Goal: Task Accomplishment & Management: Manage account settings

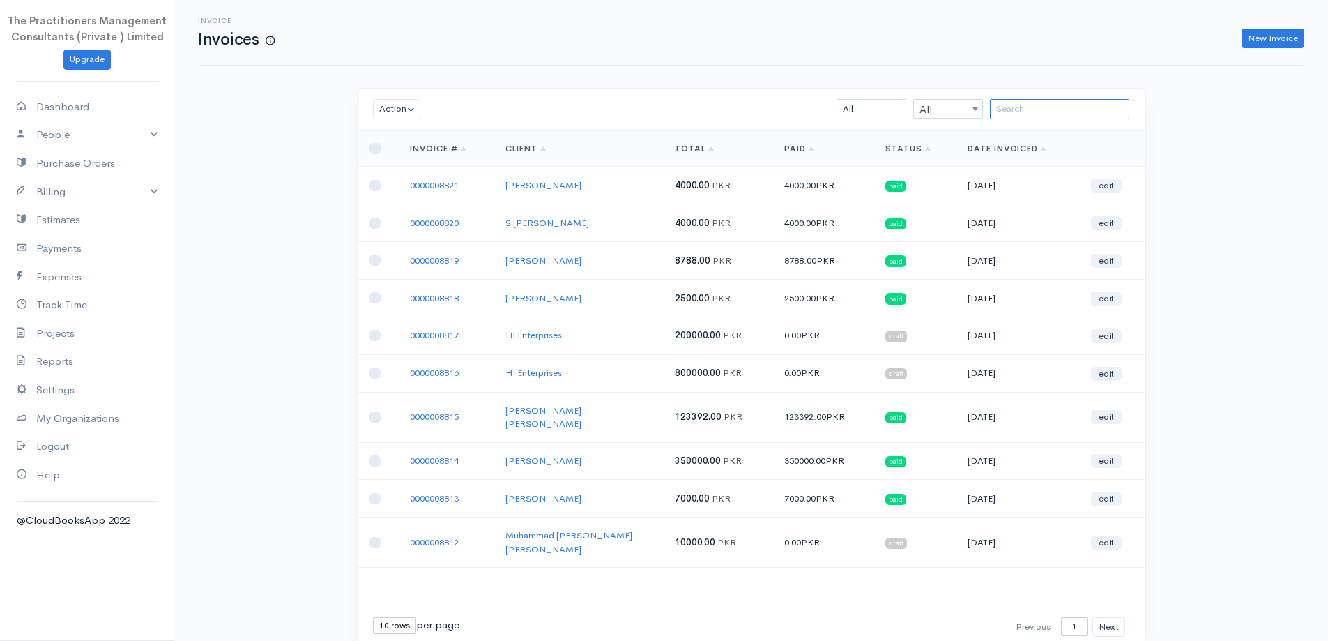
click at [1044, 108] on input "search" at bounding box center [1059, 109] width 139 height 20
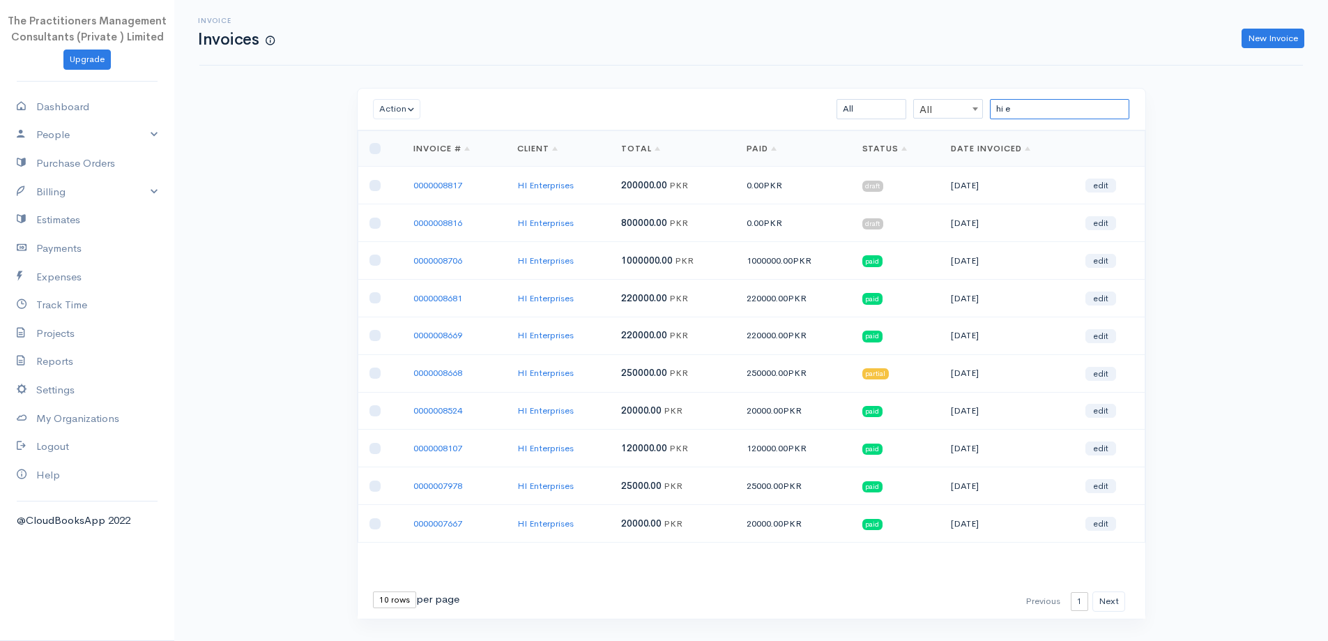
type input "hi e"
click at [377, 371] on input "checkbox" at bounding box center [375, 373] width 11 height 11
checkbox input "true"
click at [379, 333] on input "checkbox" at bounding box center [375, 335] width 11 height 11
checkbox input "true"
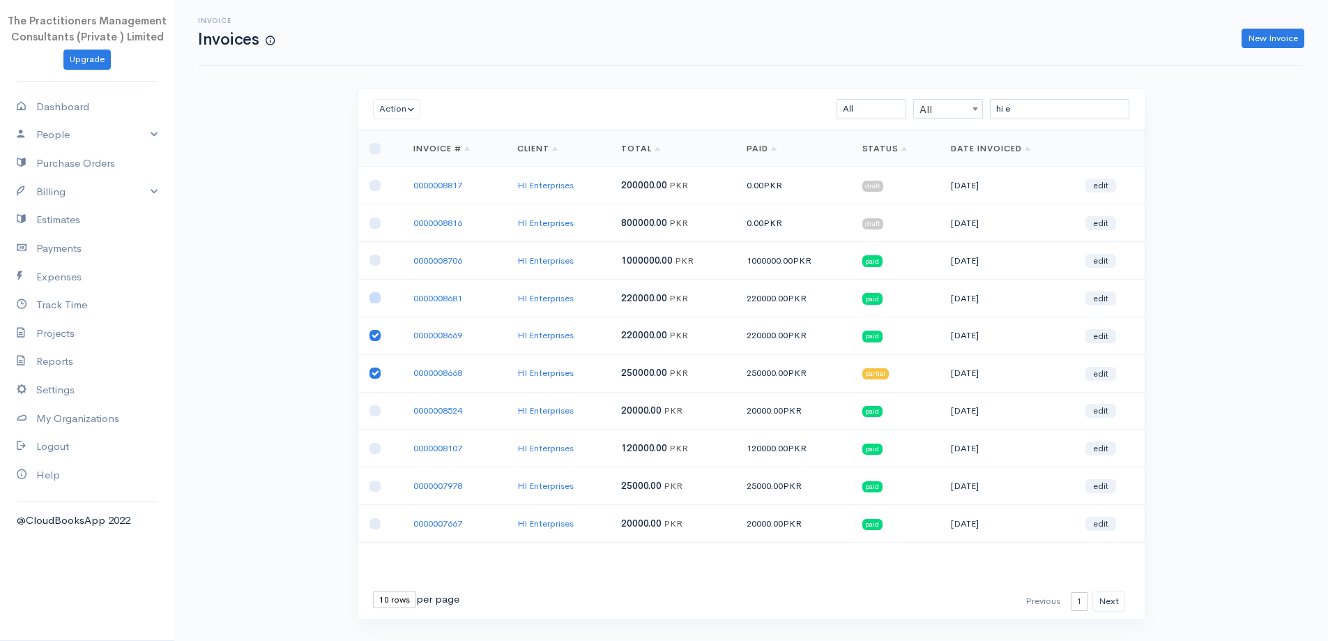
click at [374, 296] on input "checkbox" at bounding box center [375, 297] width 11 height 11
checkbox input "true"
click at [374, 256] on input "checkbox" at bounding box center [375, 260] width 11 height 11
click at [377, 109] on button "Action" at bounding box center [397, 109] width 48 height 20
click at [447, 187] on link "Download PDF" at bounding box center [429, 186] width 110 height 24
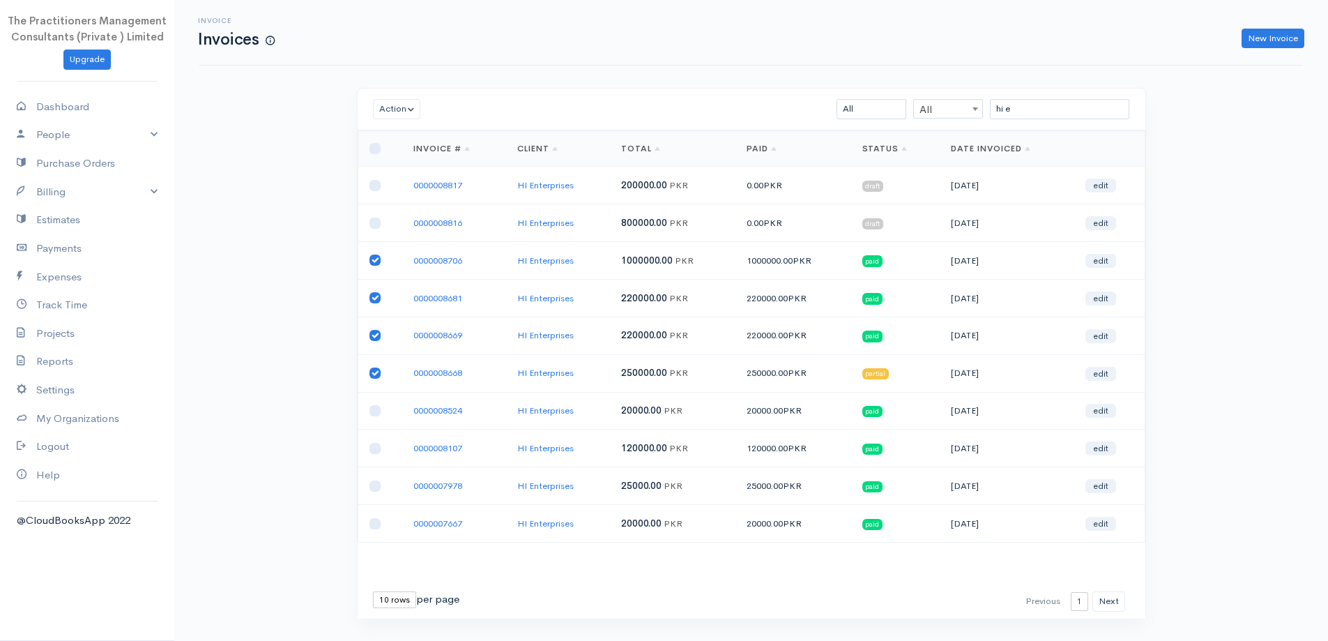
click at [374, 264] on input "checkbox" at bounding box center [375, 260] width 11 height 11
checkbox input "false"
click at [377, 301] on input "checkbox" at bounding box center [375, 297] width 11 height 11
checkbox input "false"
click at [379, 336] on input "checkbox" at bounding box center [375, 335] width 11 height 11
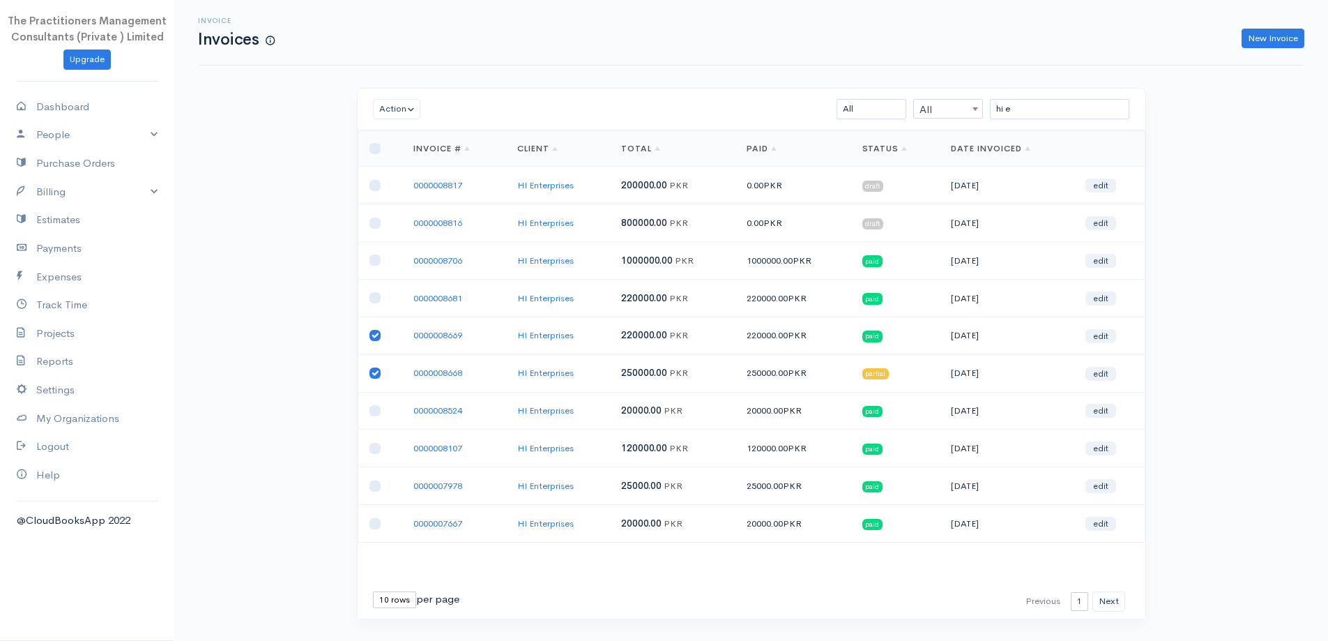
checkbox input "false"
click at [372, 375] on input "checkbox" at bounding box center [375, 373] width 11 height 11
checkbox input "false"
click at [50, 255] on link "Payments" at bounding box center [87, 248] width 174 height 29
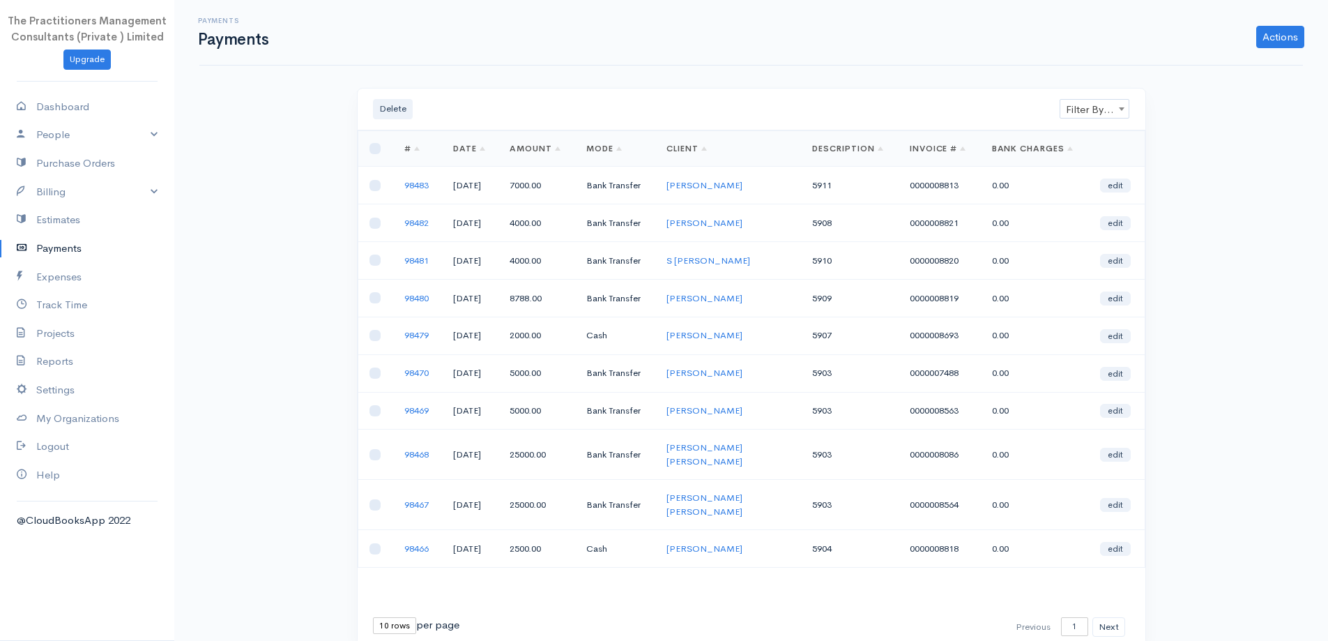
click at [1098, 105] on span "Filter By Client" at bounding box center [1095, 110] width 68 height 20
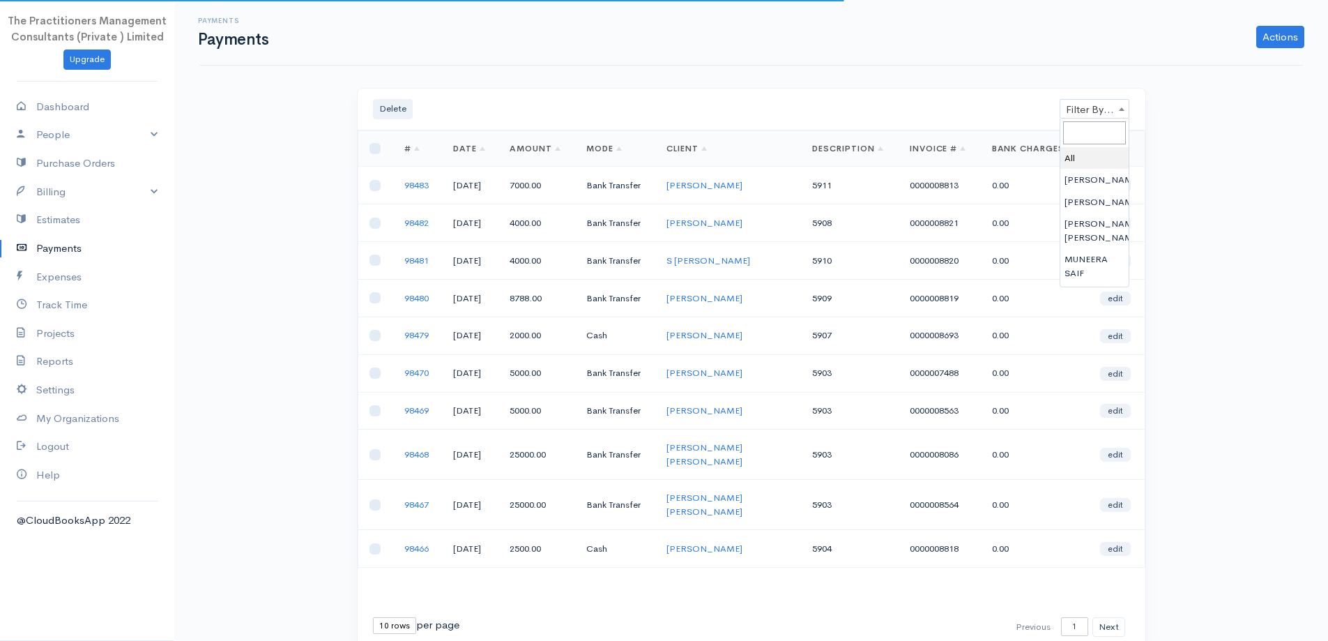
click at [1096, 127] on input "search" at bounding box center [1094, 132] width 63 height 23
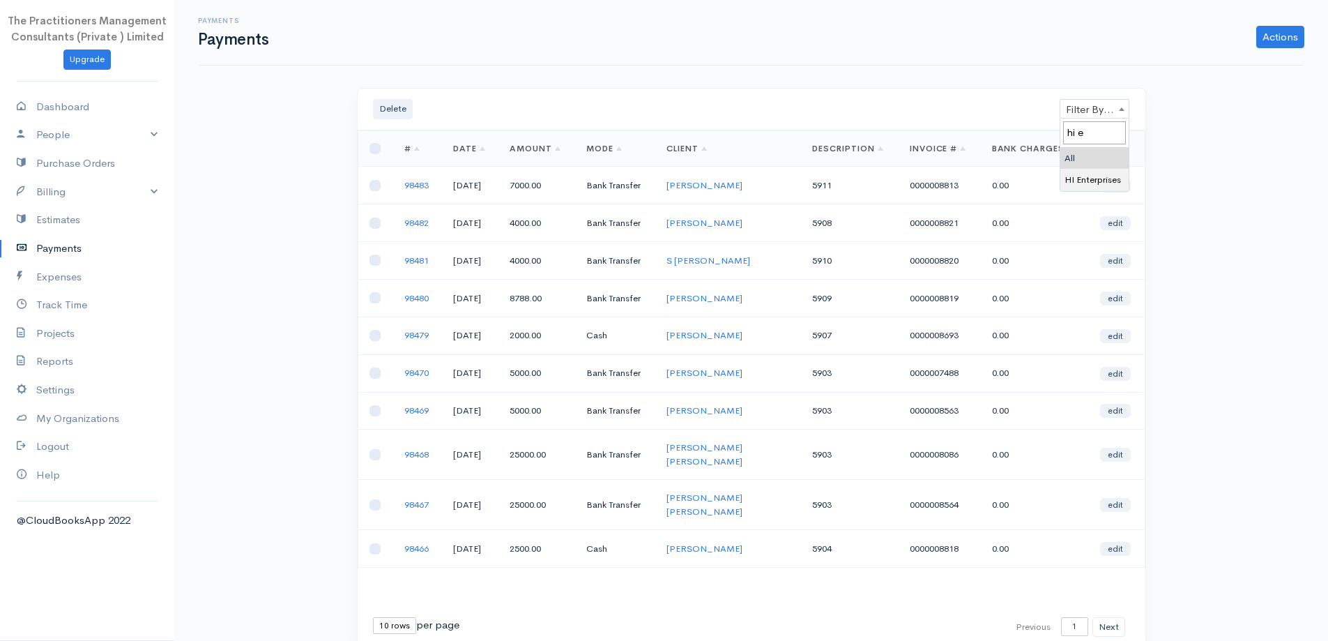
type input "hi e"
select select "1253547"
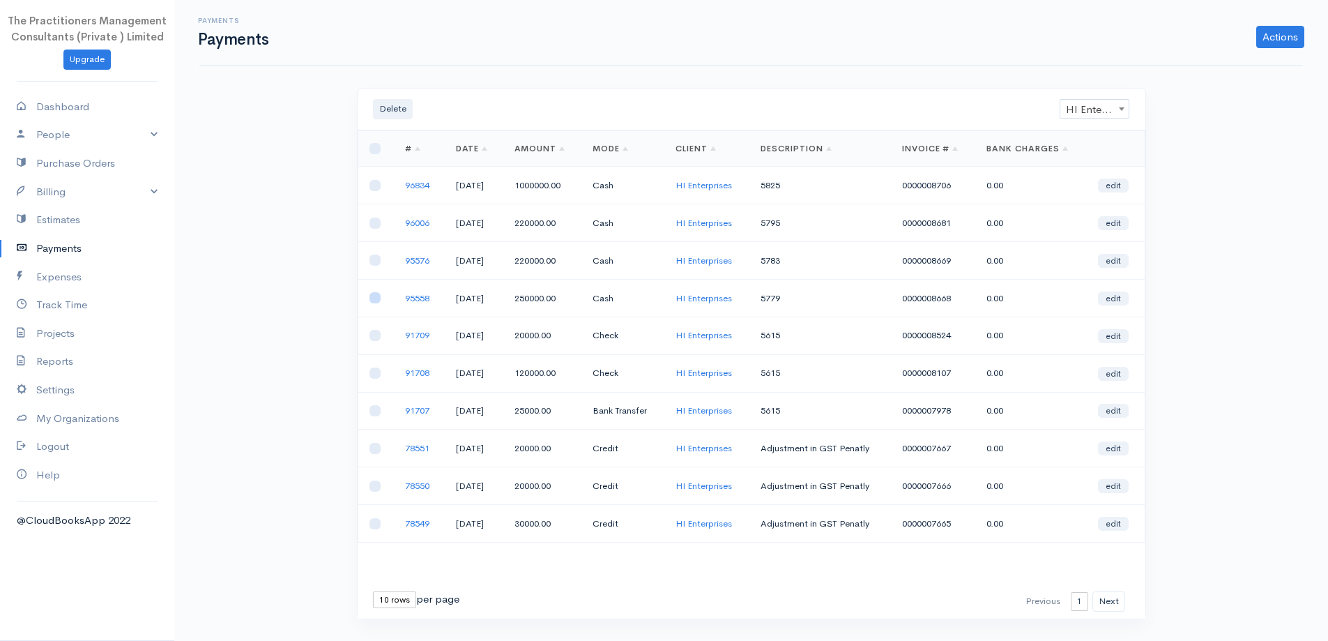
click at [377, 301] on input "checkbox" at bounding box center [375, 297] width 11 height 11
checkbox input "true"
click at [376, 259] on input "checkbox" at bounding box center [375, 260] width 11 height 11
checkbox input "true"
click at [372, 225] on input "checkbox" at bounding box center [375, 223] width 11 height 11
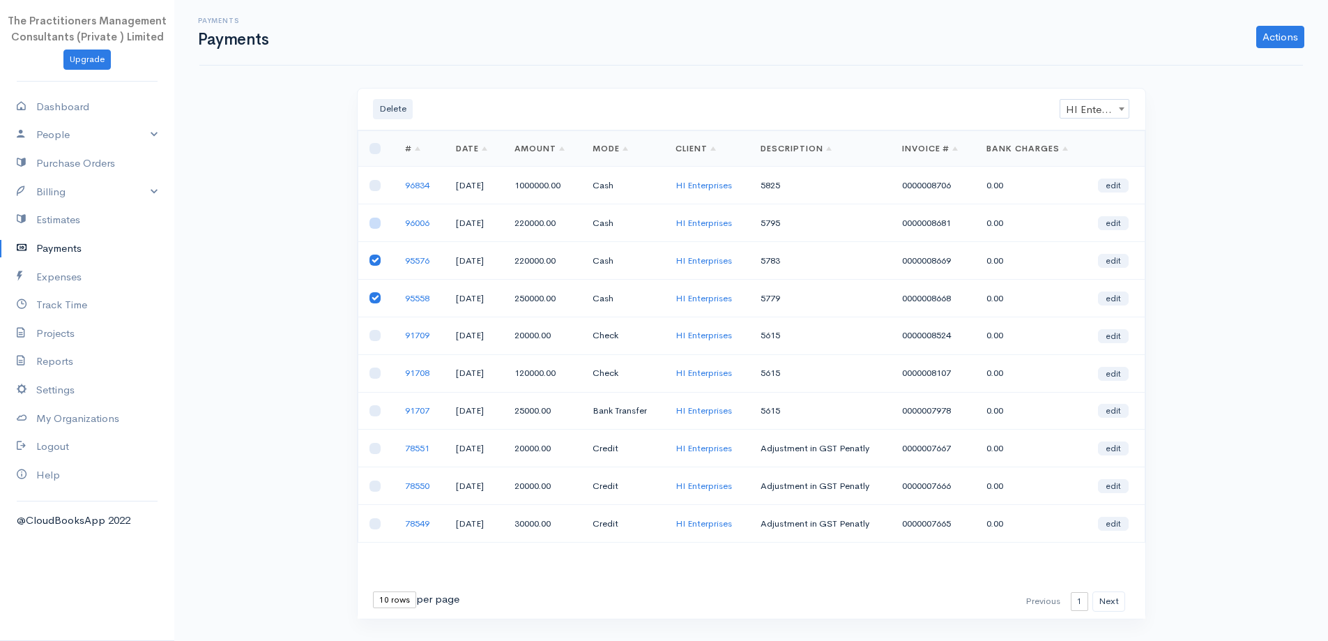
checkbox input "true"
click at [372, 185] on input "checkbox" at bounding box center [375, 185] width 11 height 11
checkbox input "true"
click at [1275, 39] on link "Actions" at bounding box center [1281, 37] width 48 height 22
click at [280, 244] on div "Payments Payments Actions Enter Payment Import Bank Statement Delete Filter By …" at bounding box center [751, 335] width 1154 height 671
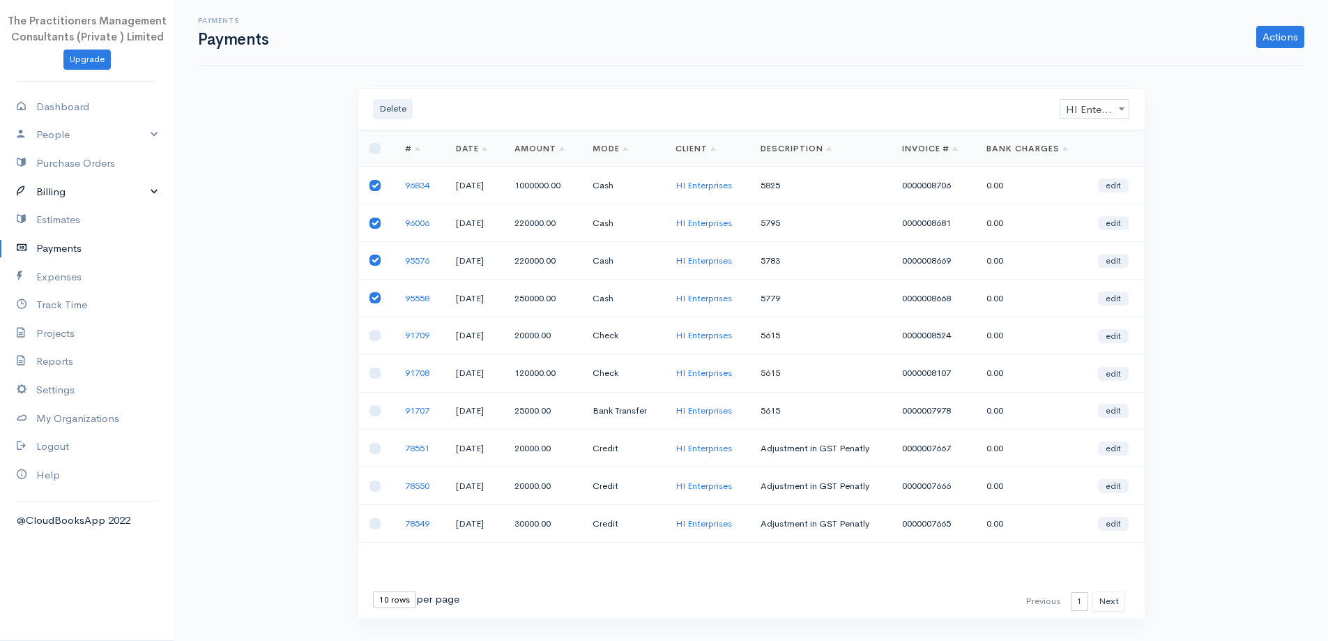
click at [68, 190] on link "Billing" at bounding box center [87, 192] width 174 height 29
click at [52, 213] on link "Invoice" at bounding box center [87, 218] width 174 height 25
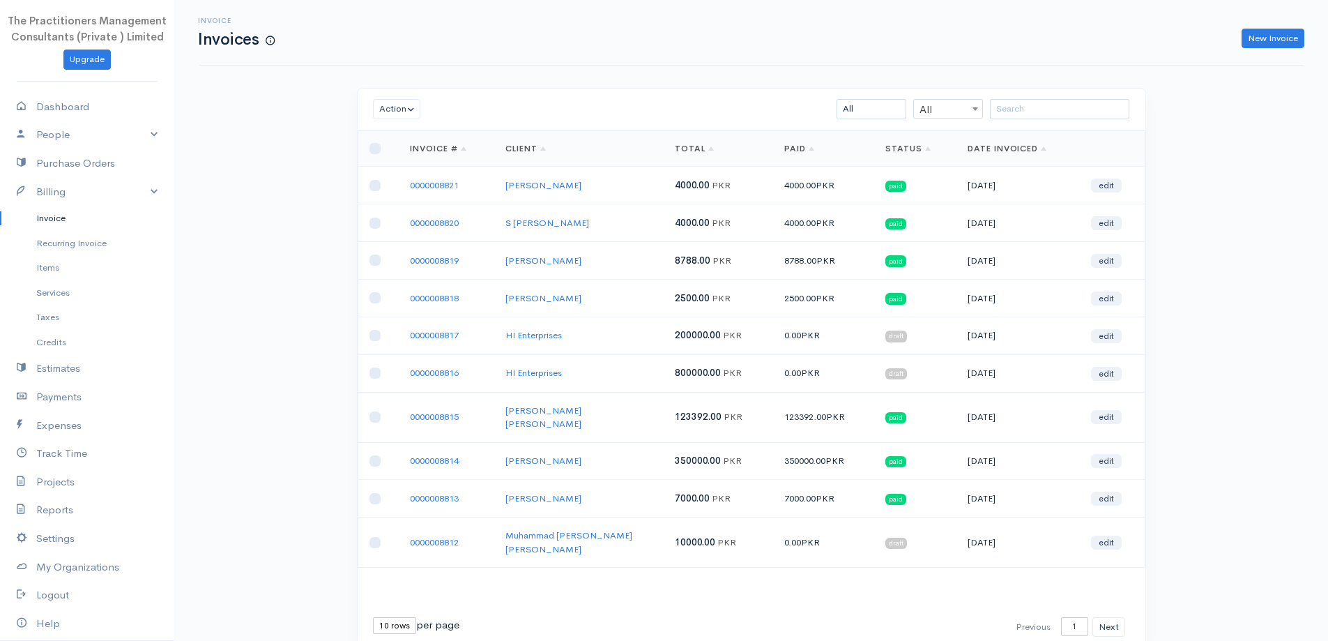
click at [999, 97] on div "Action Archive Delete Download PDF Send Mark as Sent Mark Un-Sent Enter Payment…" at bounding box center [752, 110] width 788 height 42
click at [1009, 133] on th "Date Invoiced" at bounding box center [1018, 149] width 123 height 36
click at [992, 108] on input "search" at bounding box center [1059, 109] width 139 height 20
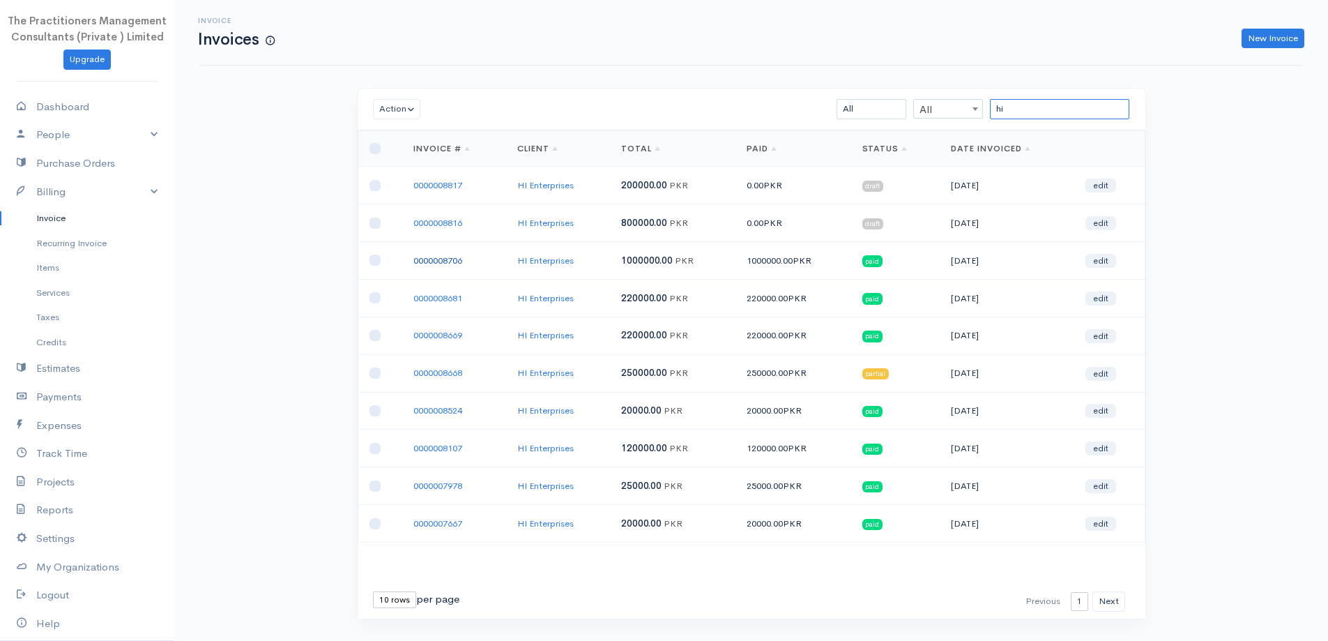
type input "hi"
click at [429, 262] on link "0000008706" at bounding box center [438, 261] width 49 height 12
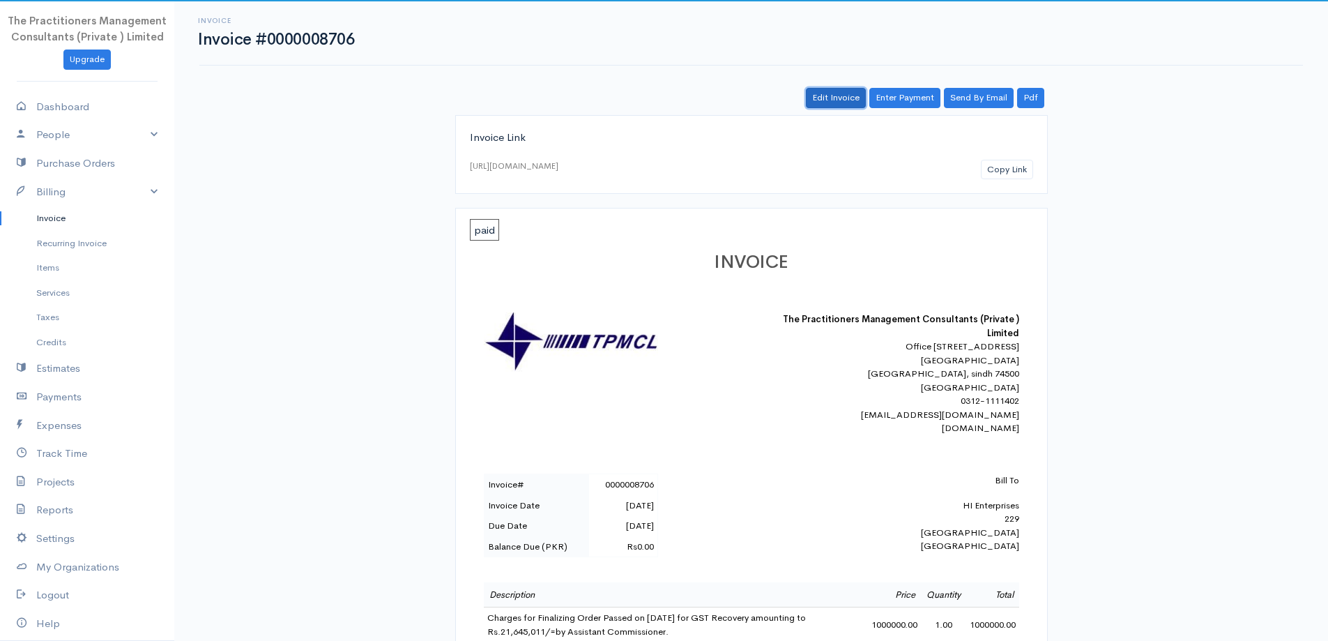
click at [833, 97] on link "Edit Invoice" at bounding box center [836, 98] width 60 height 20
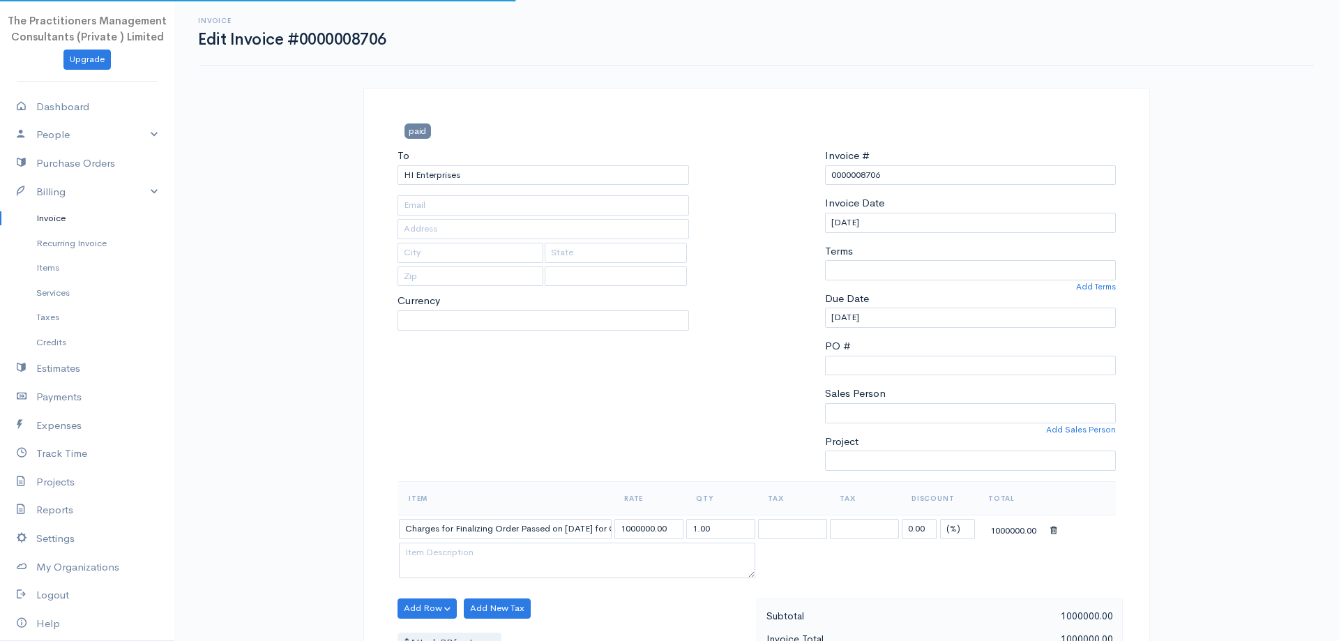
type input "42301-6966573-9"
type input "229"
type input "[GEOGRAPHIC_DATA]"
select select "[GEOGRAPHIC_DATA]"
select select "0"
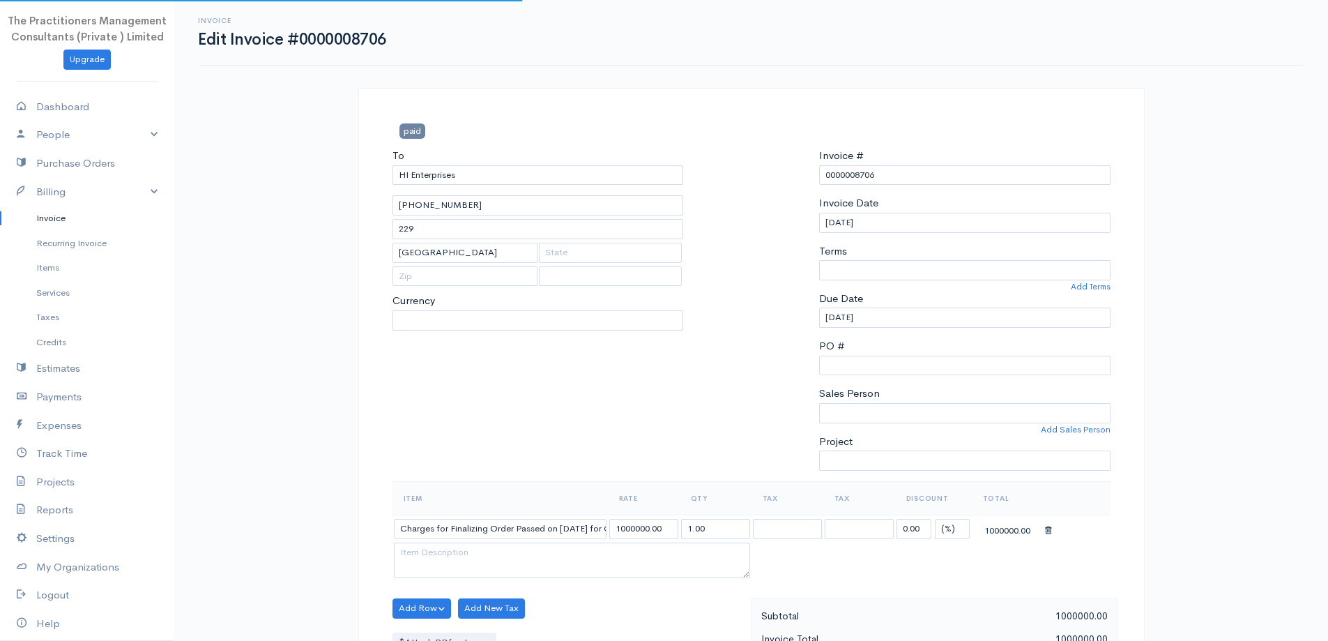
select select
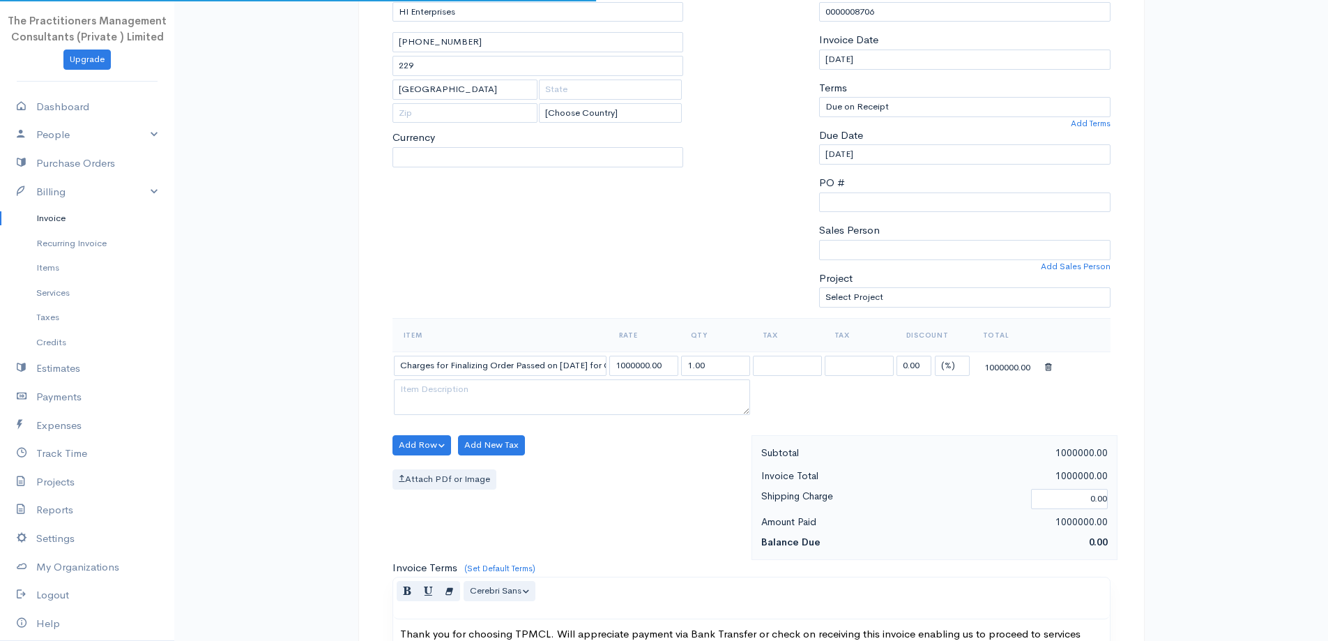
select select "PKR"
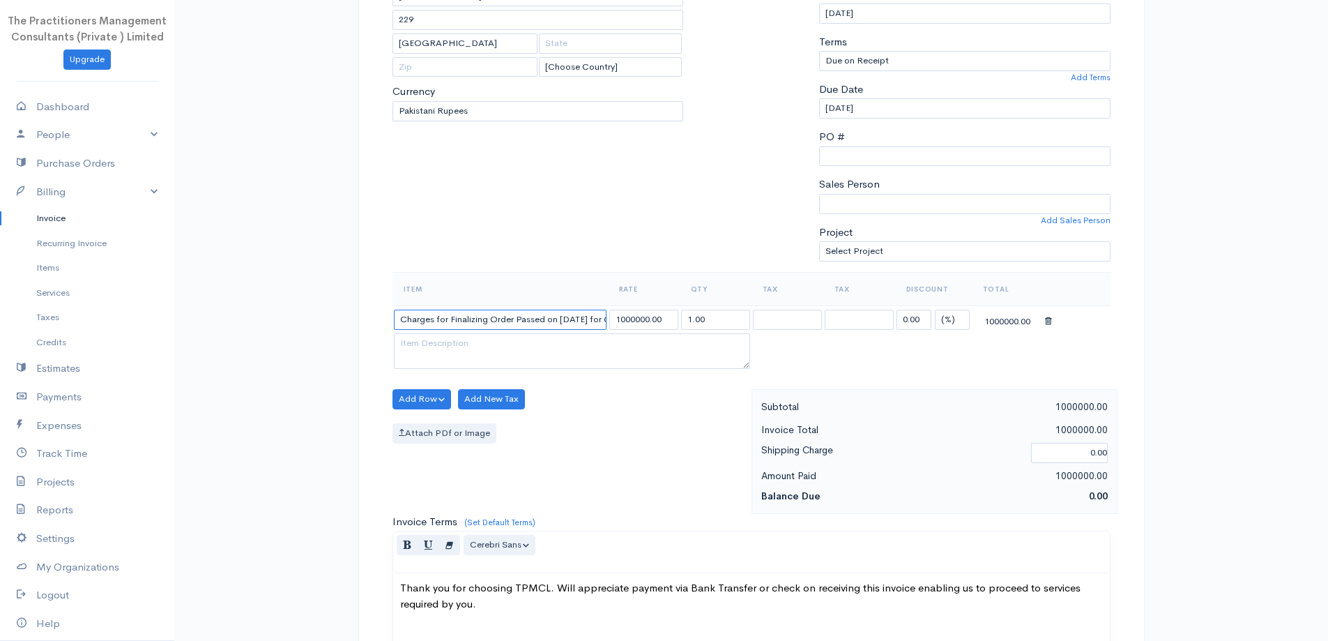
click at [572, 322] on input "Charges for Finalizing Order Passed on 5/3/2025 for GST Recovery amounting to R…" at bounding box center [500, 320] width 213 height 20
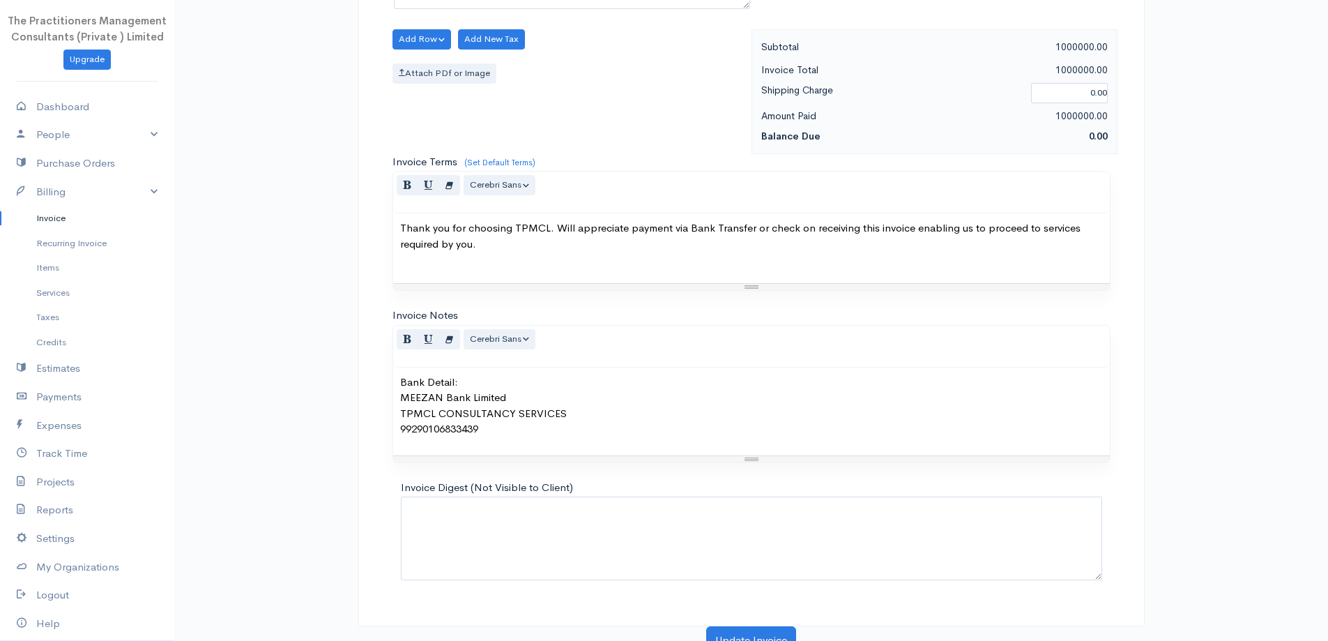
scroll to position [583, 0]
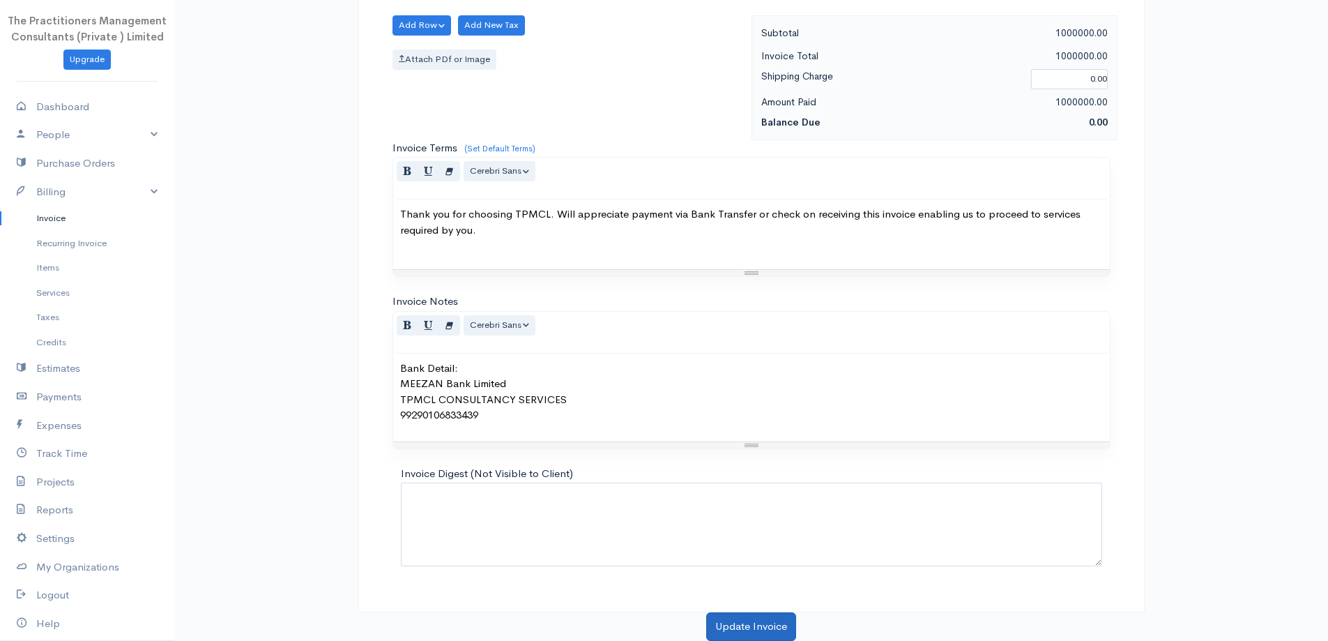
type input "Charges for Finalizing Order Passed on 5/3/2025 by Income Tax Tribunal for GST …"
click at [732, 635] on button "Update Invoice" at bounding box center [751, 626] width 90 height 29
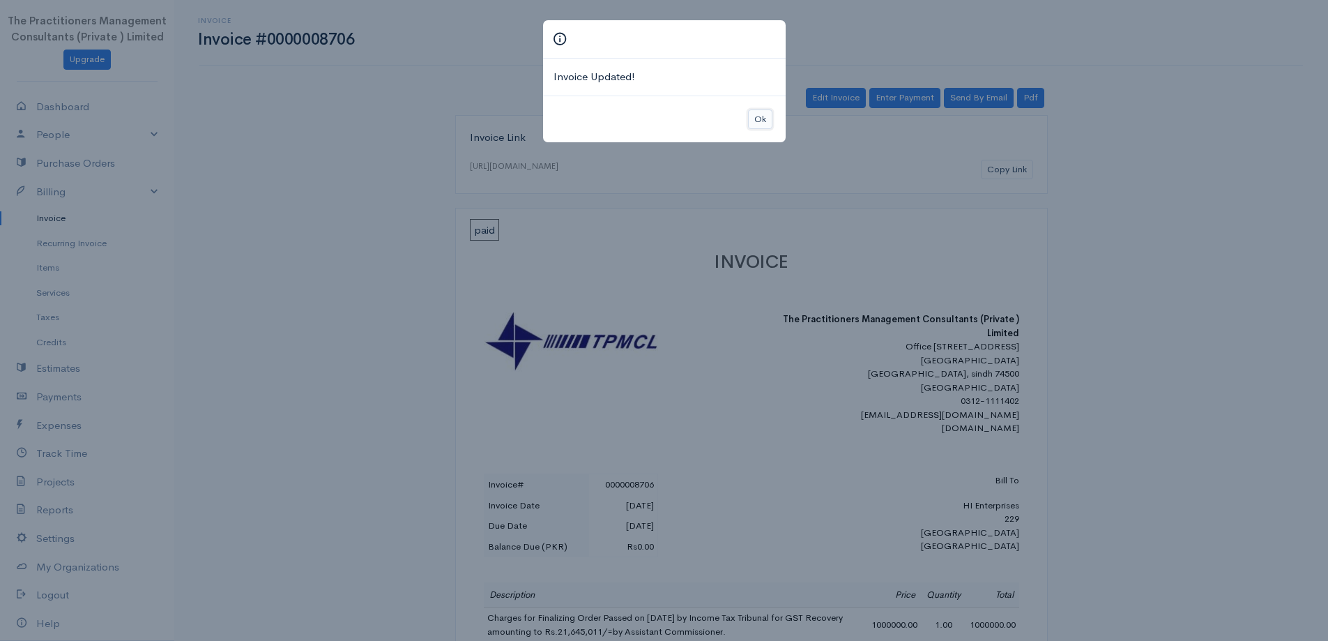
click at [768, 122] on button "Ok" at bounding box center [760, 119] width 24 height 20
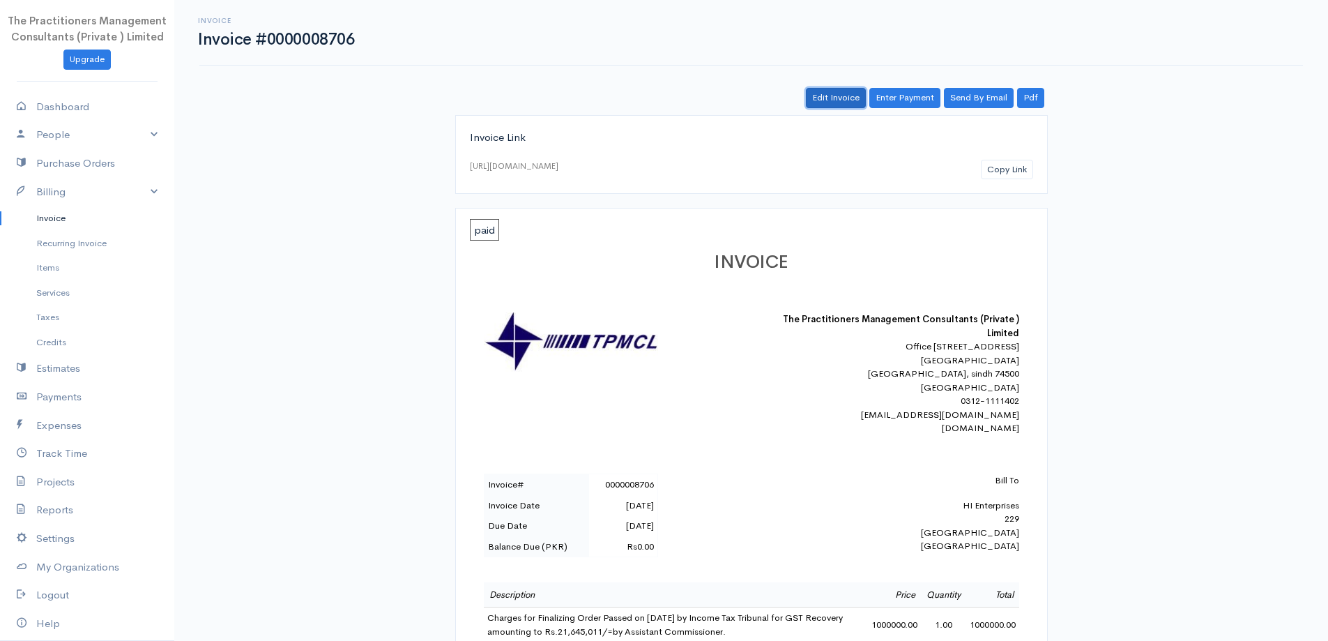
click at [810, 93] on link "Edit Invoice" at bounding box center [836, 98] width 60 height 20
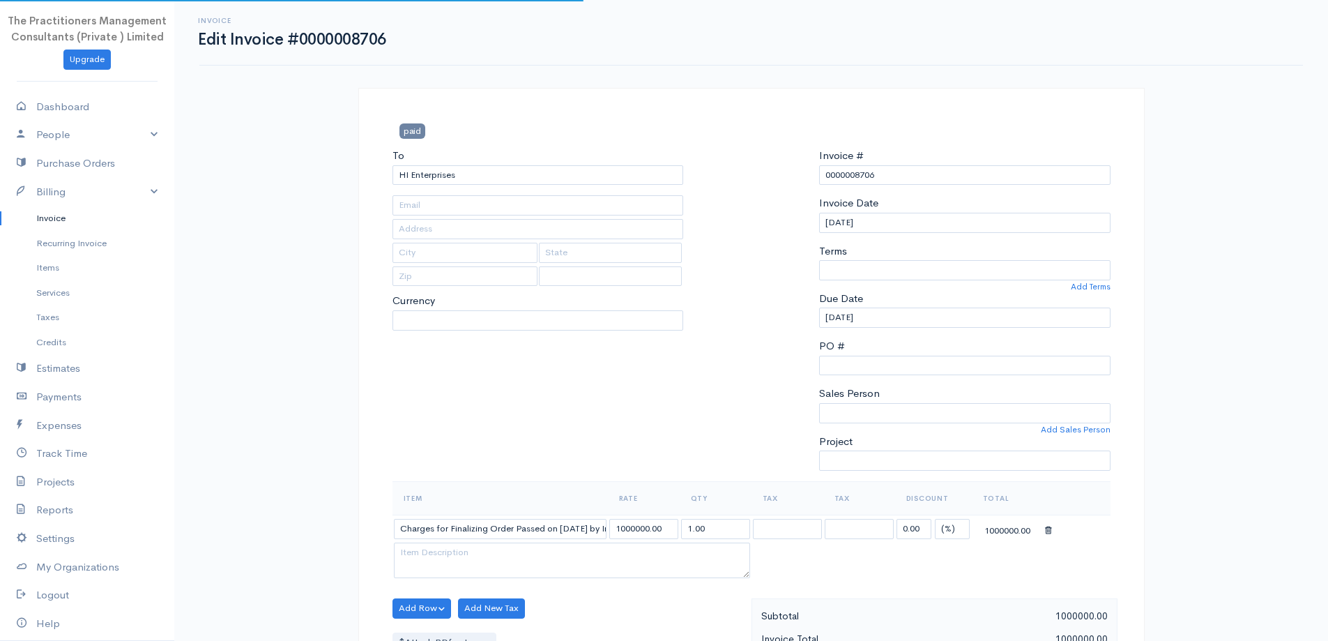
type input "42301-6966573-9"
type input "229"
type input "[GEOGRAPHIC_DATA]"
select select
select select "[GEOGRAPHIC_DATA]"
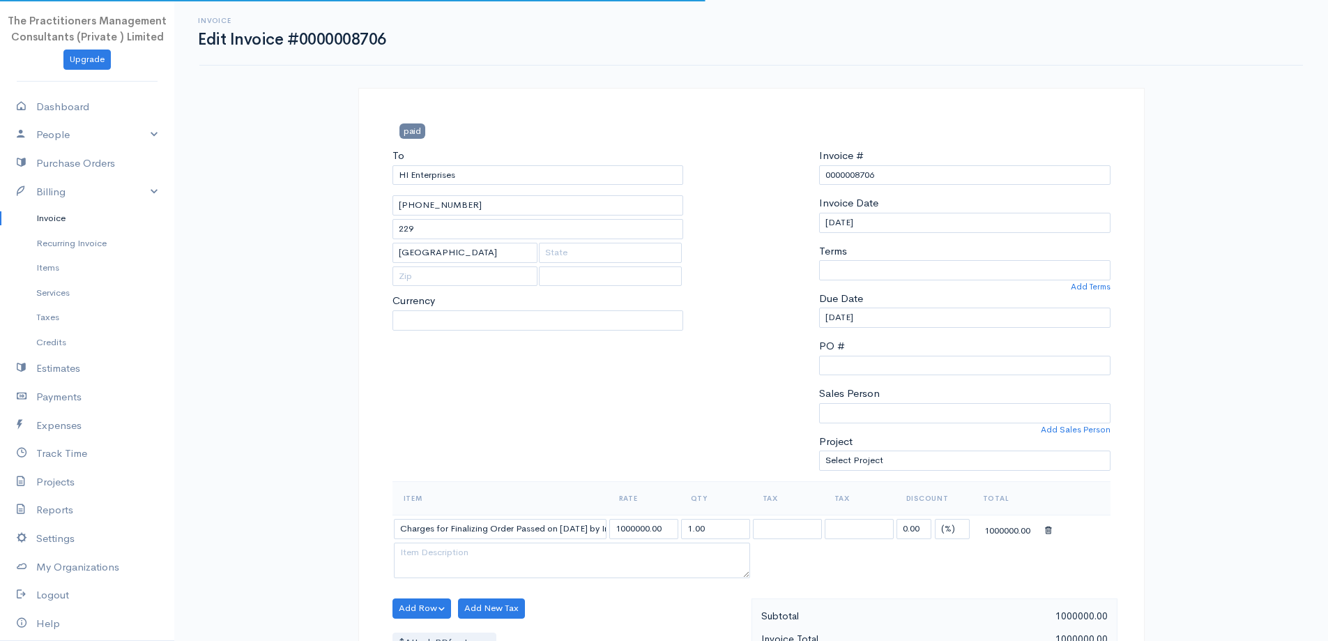
select select "PKR"
select select "0"
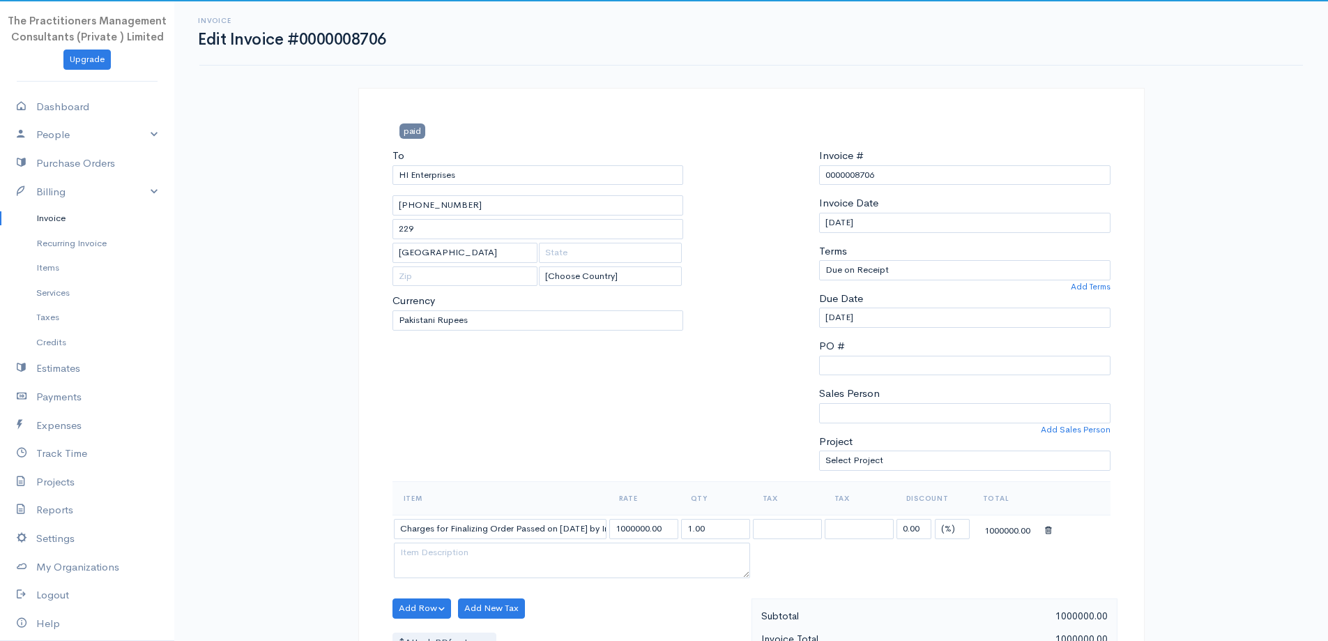
click at [507, 512] on th "Item" at bounding box center [500, 497] width 215 height 33
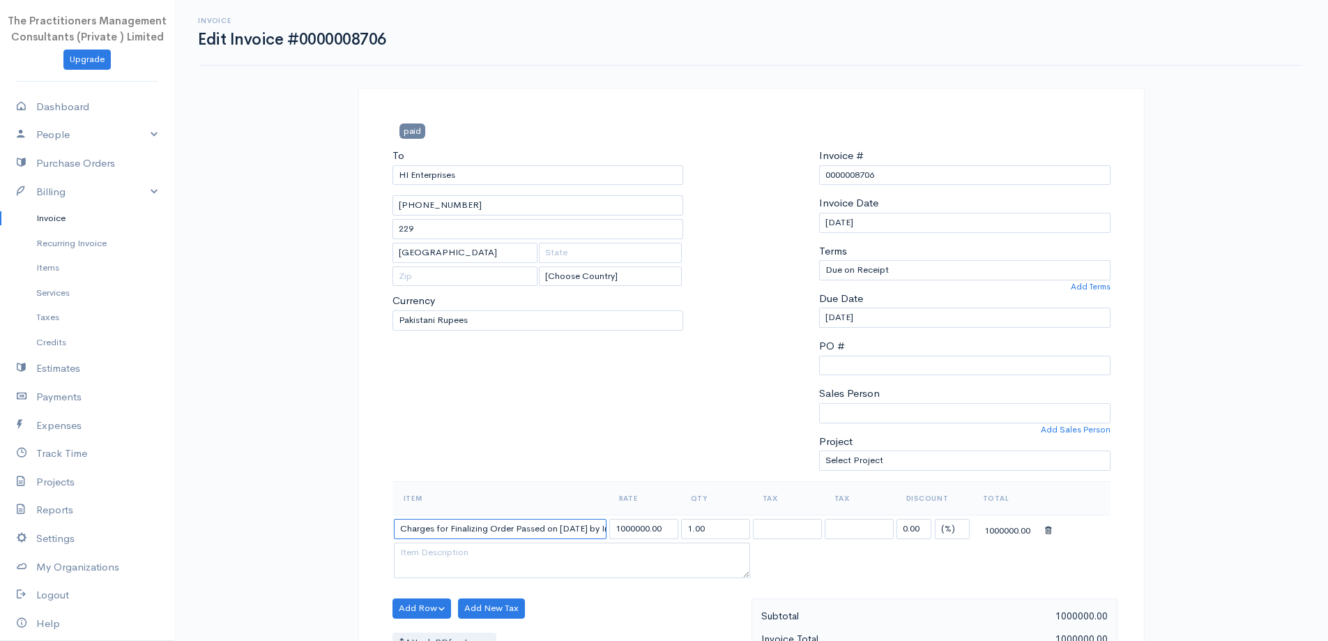
click at [512, 521] on input "Charges for Finalizing Order Passed on 5/3/2025 by Income Tax Tribunal for GST …" at bounding box center [500, 529] width 213 height 20
type input "Charges for Finalizing Order Passed on 5/3/2025 by Income Tax Tribunal for GST …"
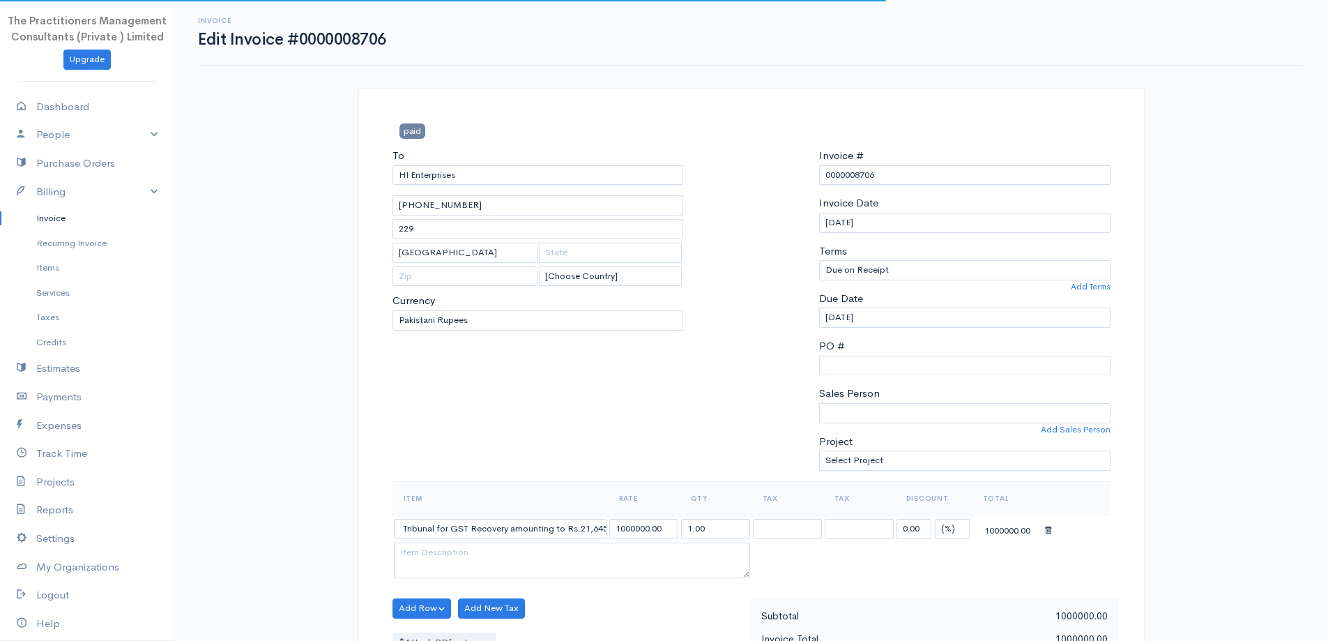
scroll to position [0, 0]
click at [709, 391] on div at bounding box center [751, 314] width 122 height 333
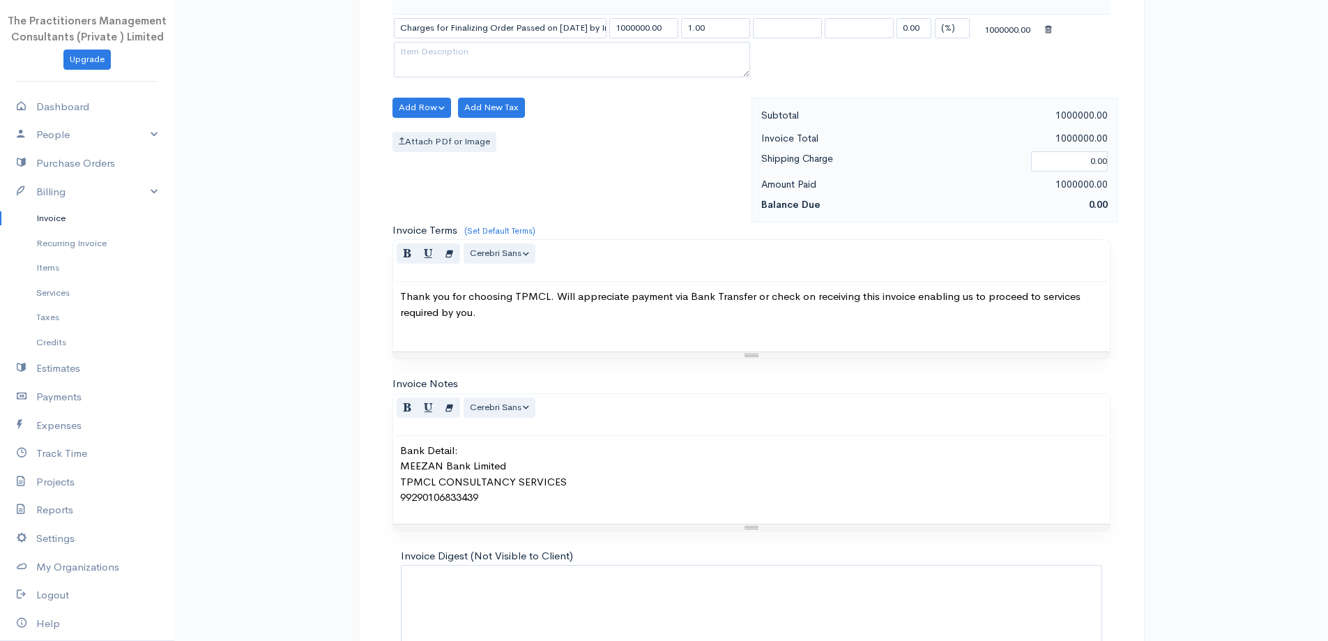
scroll to position [583, 0]
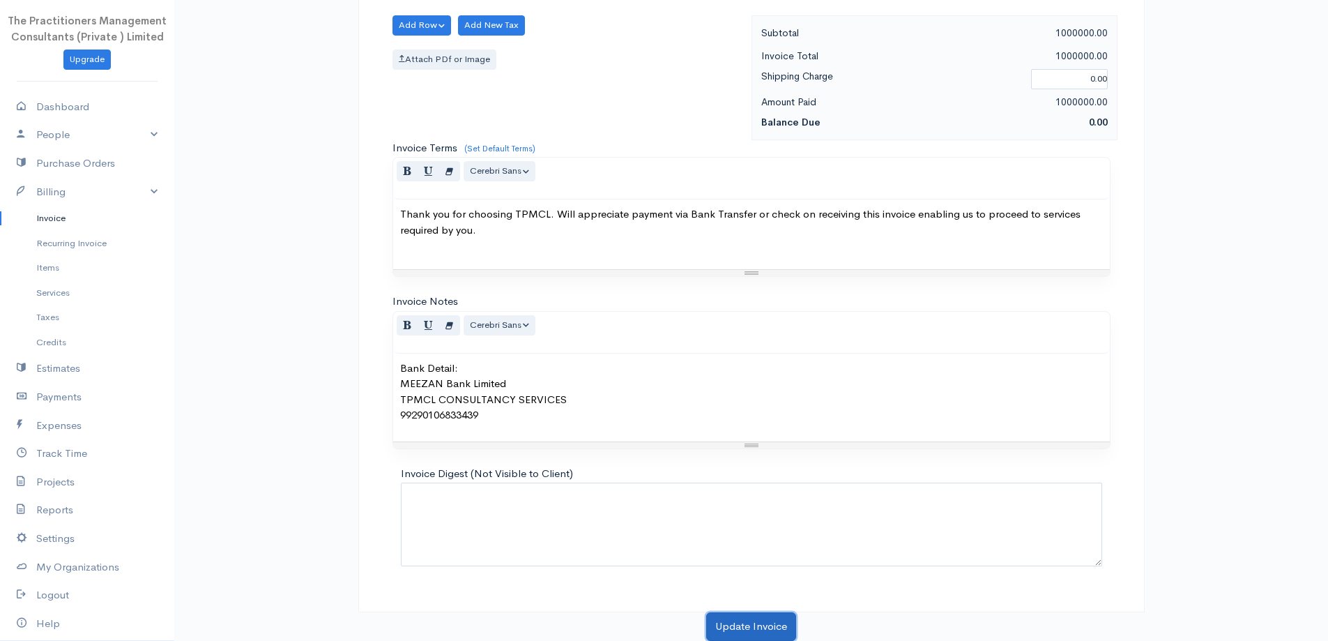
click at [744, 628] on button "Update Invoice" at bounding box center [751, 626] width 90 height 29
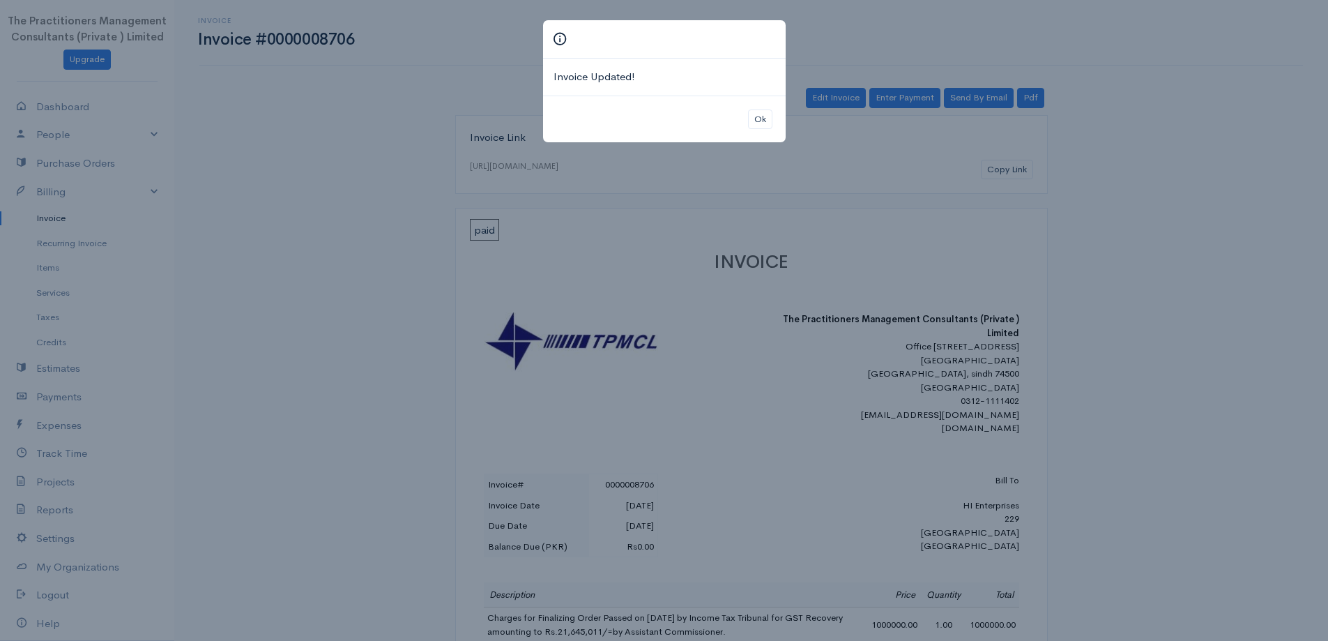
click at [764, 130] on div "Ok" at bounding box center [664, 119] width 243 height 47
click at [757, 122] on button "Ok" at bounding box center [760, 119] width 24 height 20
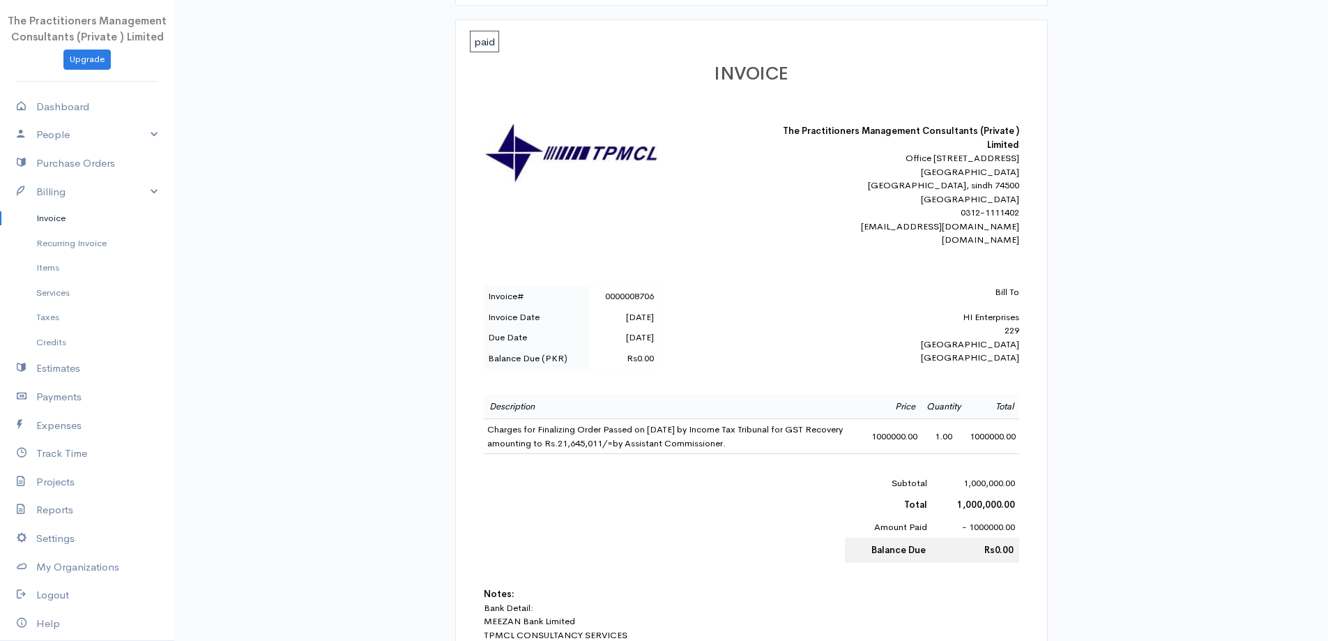
scroll to position [349, 0]
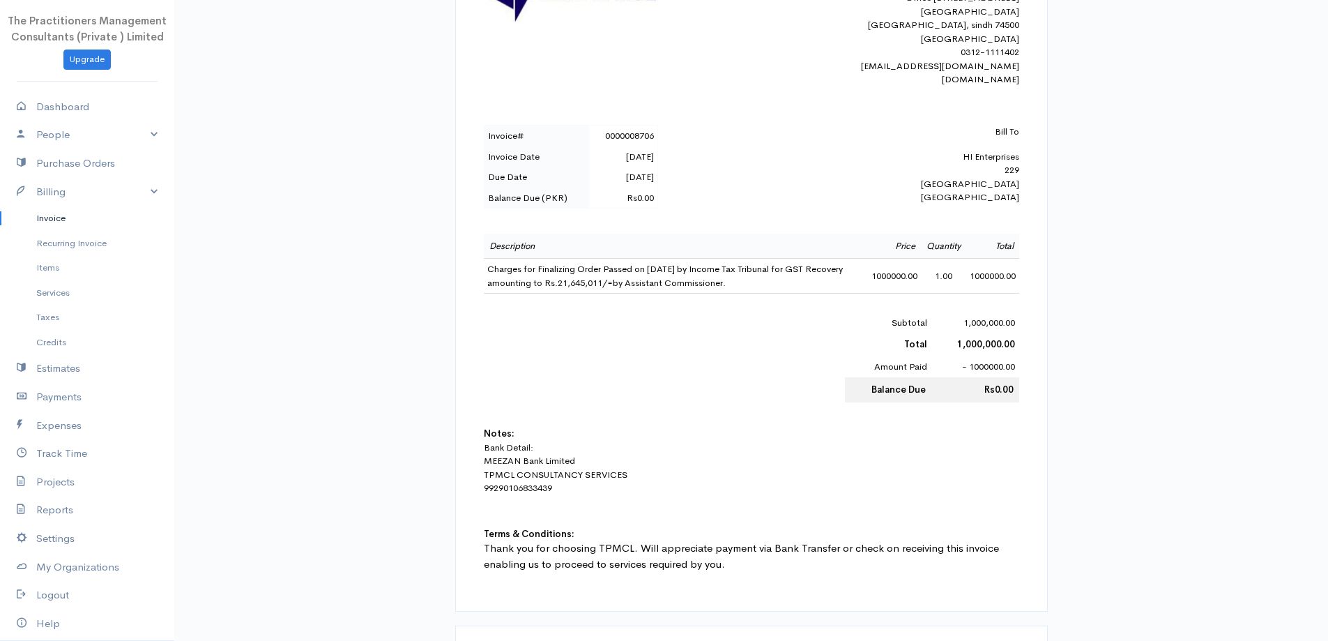
click at [79, 227] on link "Invoice" at bounding box center [87, 218] width 174 height 25
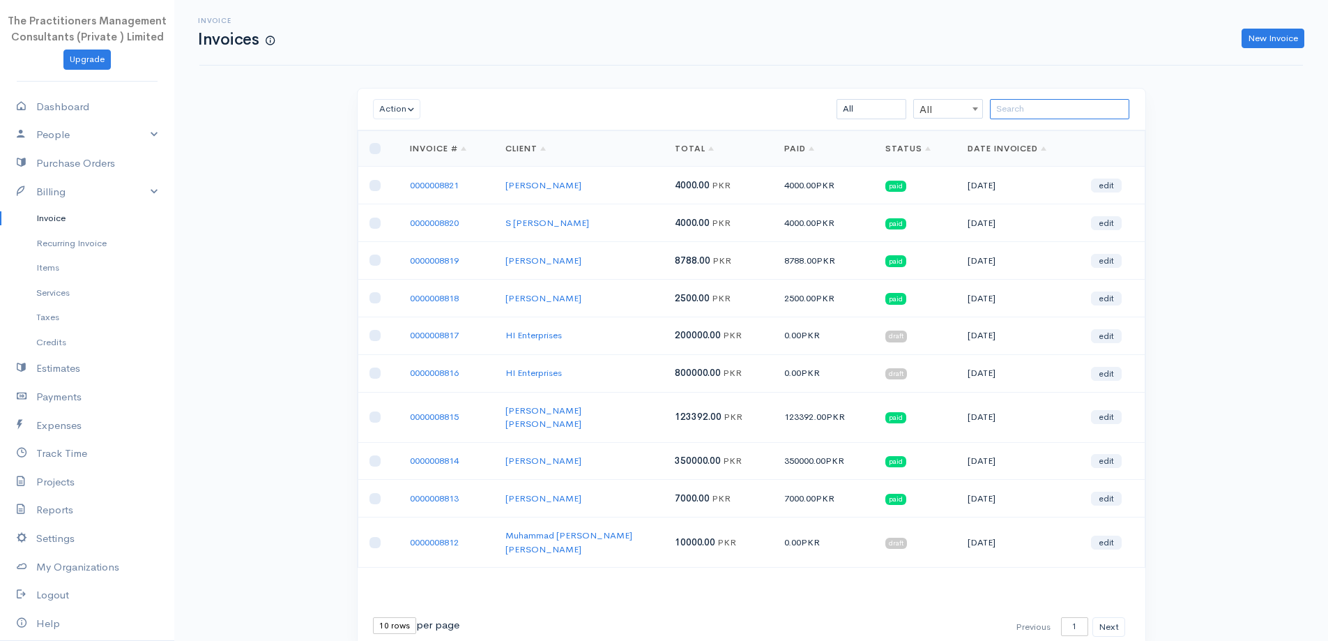
click at [1056, 117] on input "search" at bounding box center [1059, 109] width 139 height 20
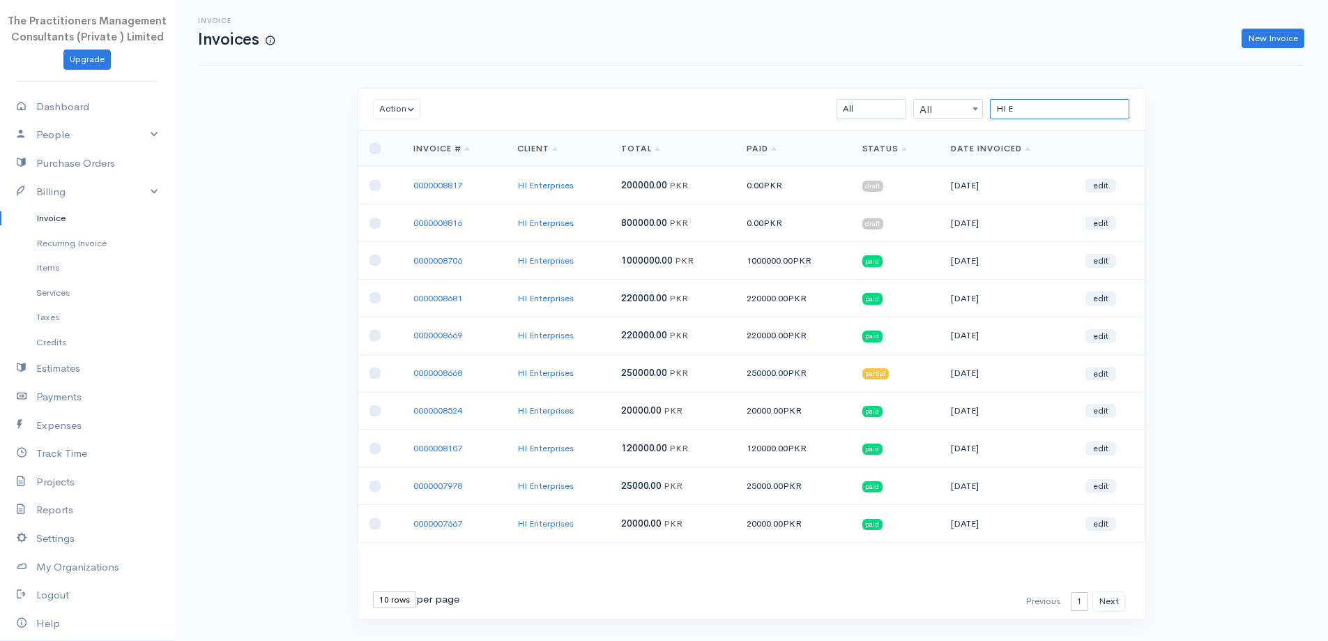
type input "HI E"
click at [373, 260] on input "checkbox" at bounding box center [375, 260] width 11 height 11
checkbox input "true"
click at [374, 296] on input "checkbox" at bounding box center [375, 297] width 11 height 11
checkbox input "true"
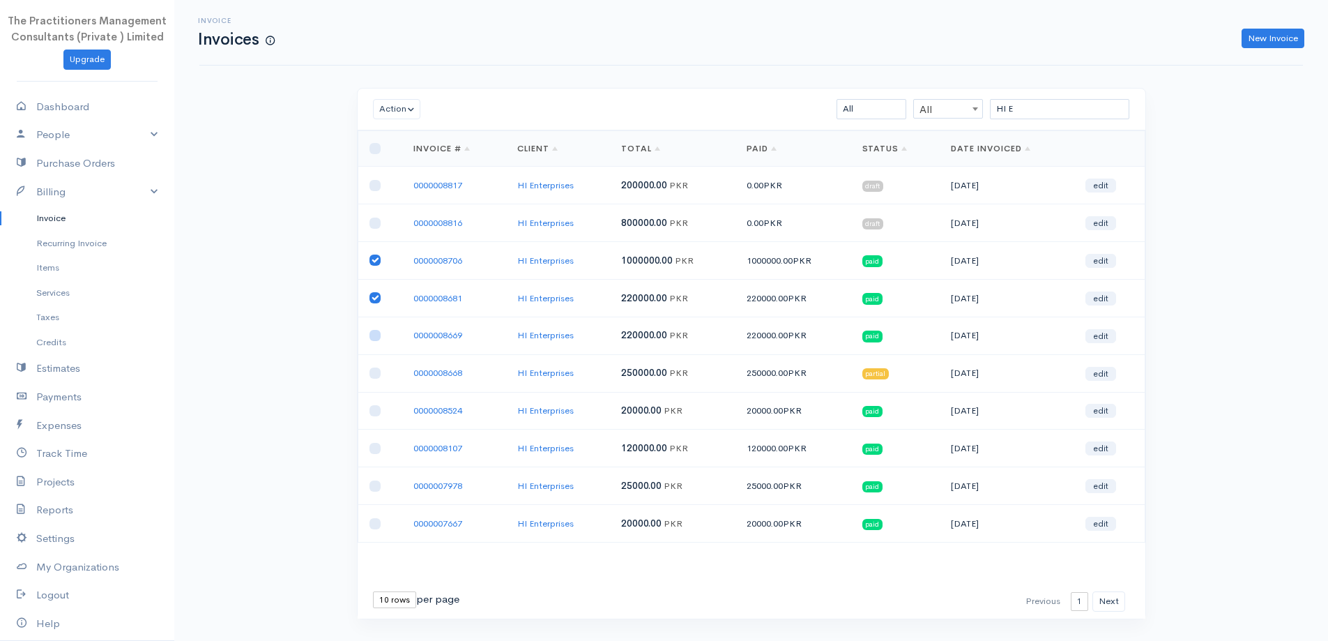
click at [377, 333] on input "checkbox" at bounding box center [375, 335] width 11 height 11
checkbox input "true"
click at [378, 373] on input "checkbox" at bounding box center [375, 373] width 11 height 11
checkbox input "true"
click at [392, 100] on button "Action" at bounding box center [397, 109] width 48 height 20
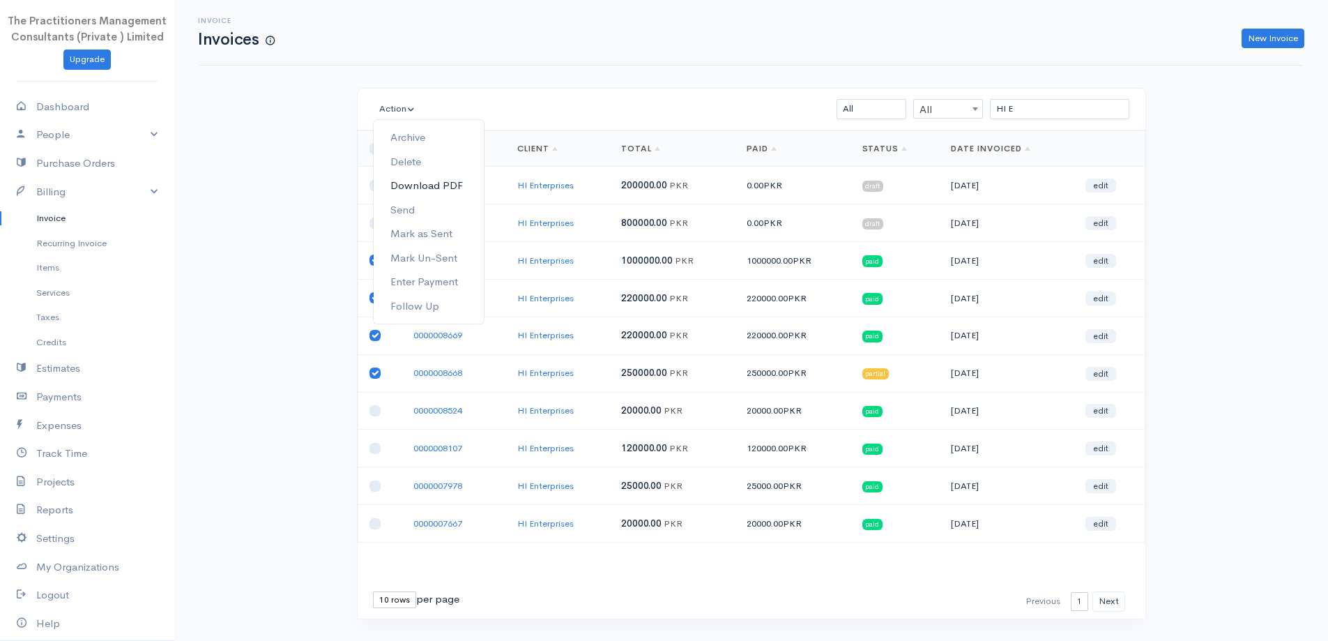
click at [456, 185] on link "Download PDF" at bounding box center [429, 186] width 110 height 24
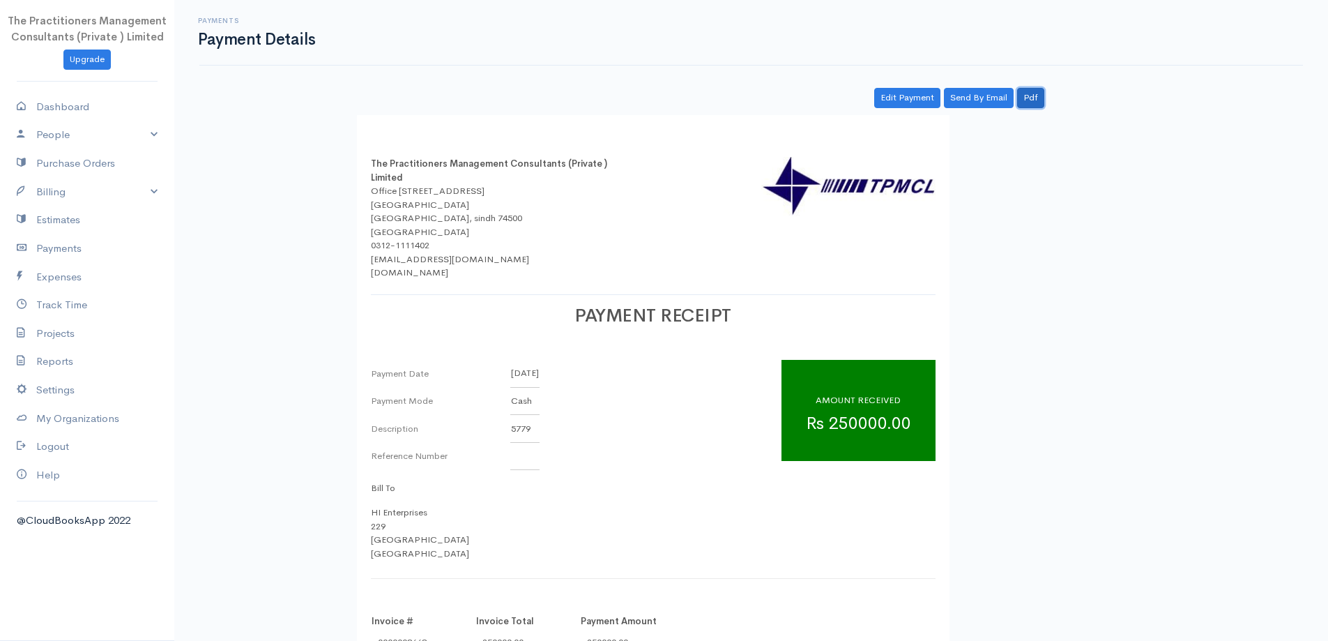
click at [1023, 94] on link "Pdf" at bounding box center [1030, 98] width 27 height 20
click at [1033, 98] on link "Pdf" at bounding box center [1030, 98] width 27 height 20
click at [1027, 102] on link "Pdf" at bounding box center [1030, 98] width 27 height 20
click at [1034, 97] on link "Pdf" at bounding box center [1030, 98] width 27 height 20
